Goal: Task Accomplishment & Management: Manage account settings

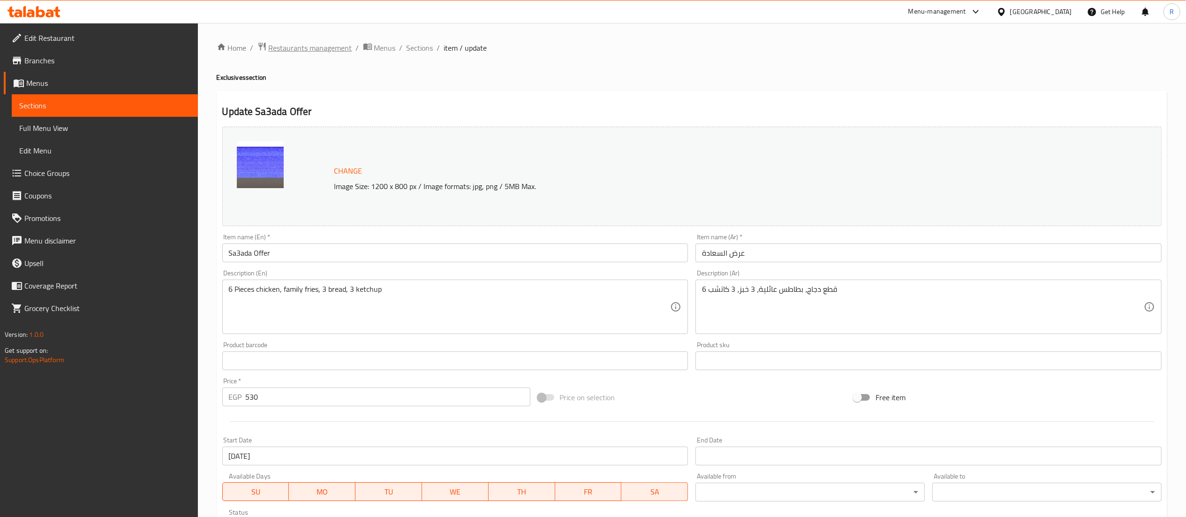
click at [325, 48] on span "Restaurants management" at bounding box center [310, 47] width 83 height 11
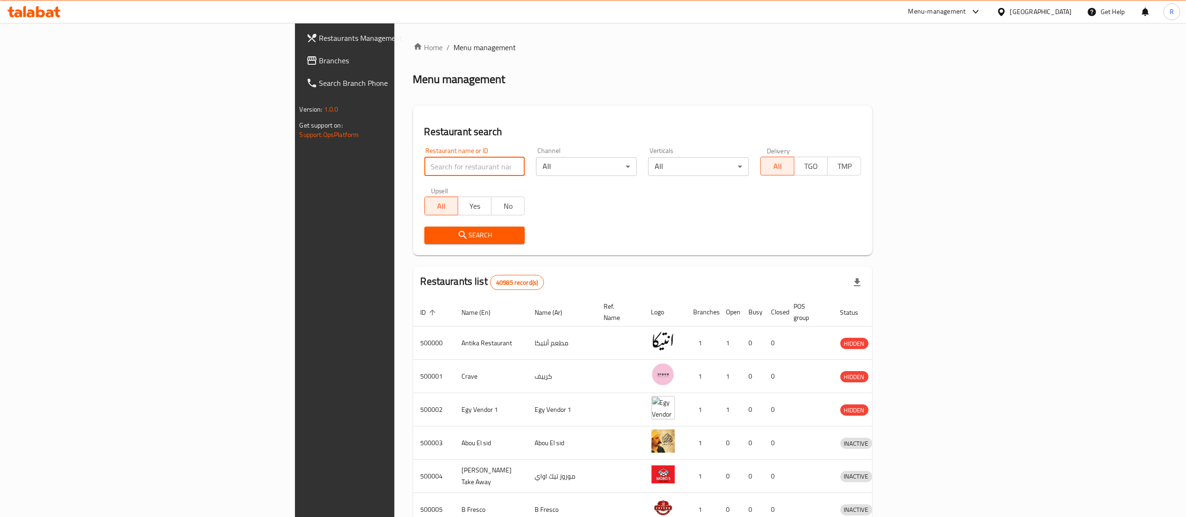
click at [424, 160] on input "search" at bounding box center [474, 166] width 101 height 19
type input "true mama"
click button "Search" at bounding box center [474, 235] width 101 height 17
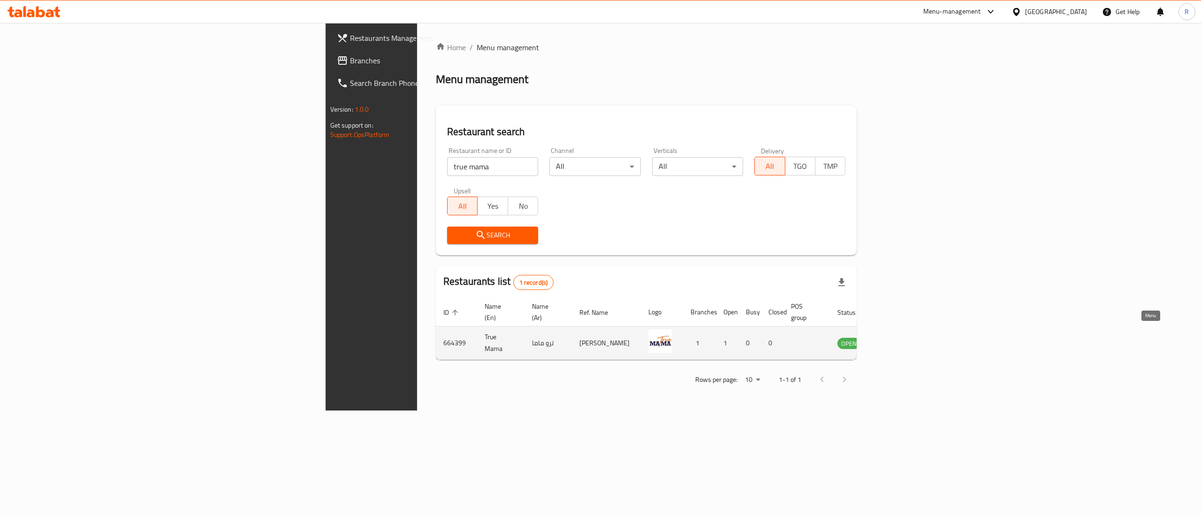
click at [898, 337] on icon "enhanced table" at bounding box center [891, 342] width 11 height 11
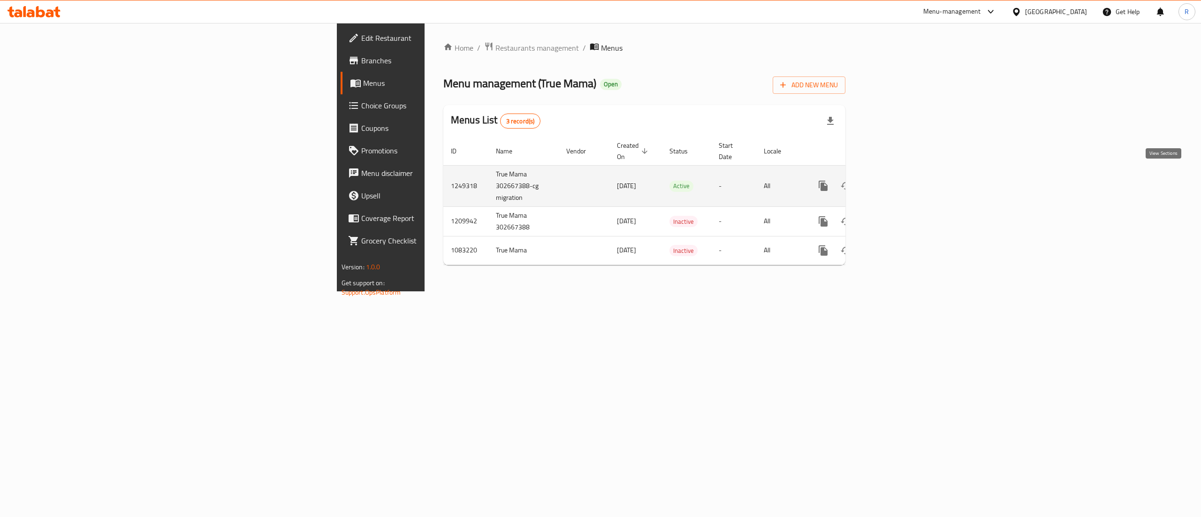
click at [902, 183] on link "enhanced table" at bounding box center [890, 185] width 23 height 23
